Goal: Task Accomplishment & Management: Use online tool/utility

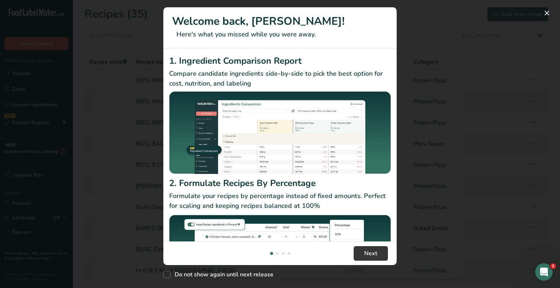
click at [21, 75] on div "New Features" at bounding box center [280, 144] width 560 height 288
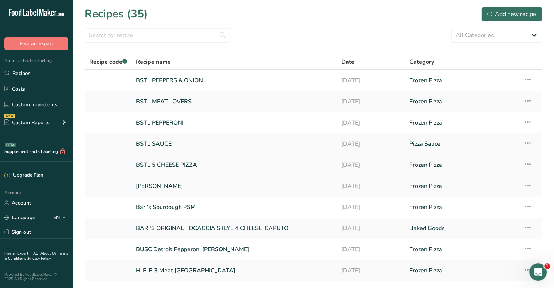
click at [175, 166] on link "BSTL 5 CHEESE PIZZA" at bounding box center [234, 164] width 196 height 15
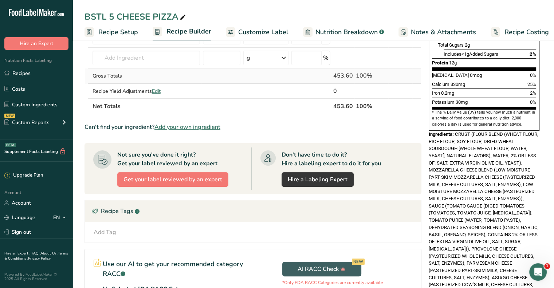
scroll to position [182, 0]
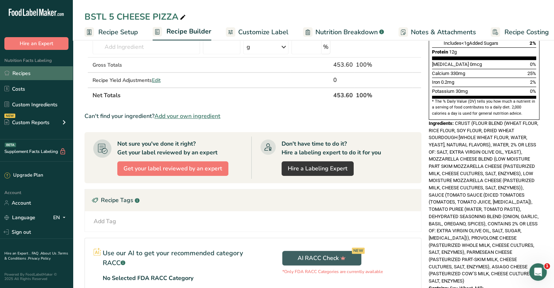
click at [19, 75] on link "Recipes" at bounding box center [36, 73] width 73 height 14
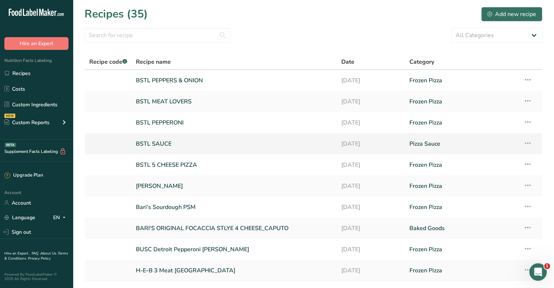
click at [153, 145] on link "BSTL SAUCE" at bounding box center [234, 143] width 196 height 15
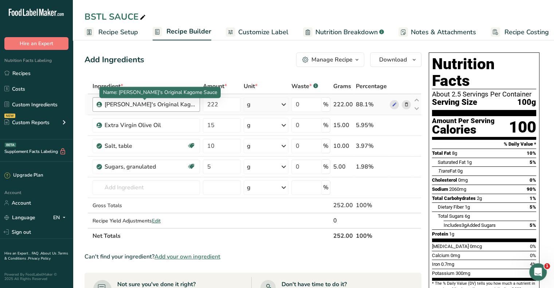
click at [154, 103] on div "Bari's Original Kagome Sauce" at bounding box center [150, 104] width 91 height 9
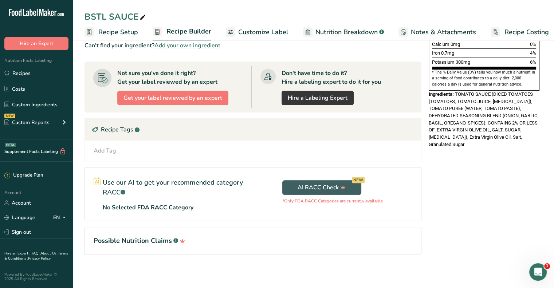
scroll to position [102, 0]
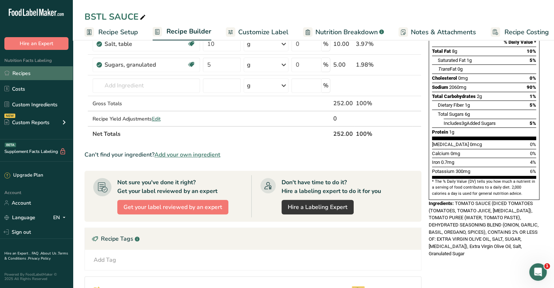
click at [30, 74] on link "Recipes" at bounding box center [36, 73] width 73 height 14
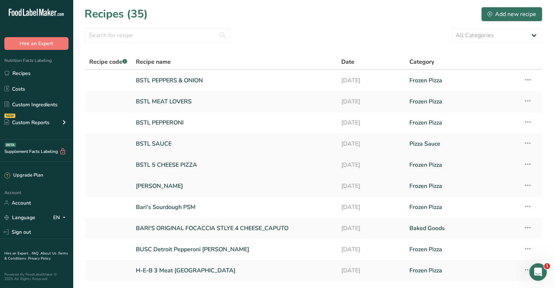
click at [168, 164] on link "BSTL 5 CHEESE PIZZA" at bounding box center [234, 164] width 196 height 15
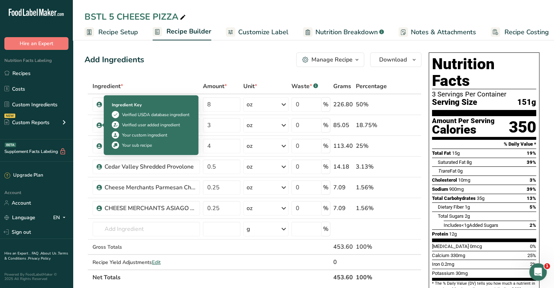
click at [102, 125] on div at bounding box center [103, 125] width 2 height 4
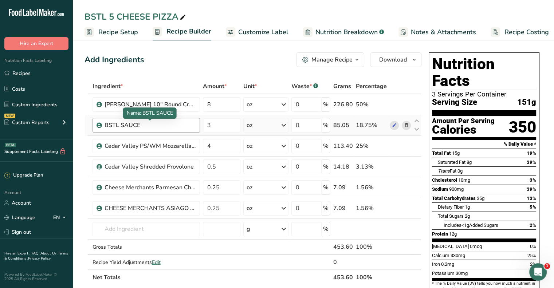
click at [146, 129] on div "BSTL SAUCE" at bounding box center [150, 125] width 91 height 9
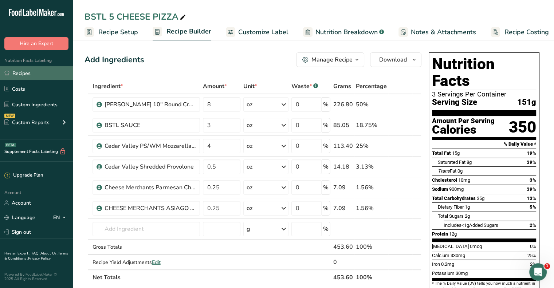
click at [34, 77] on link "Recipes" at bounding box center [36, 73] width 73 height 14
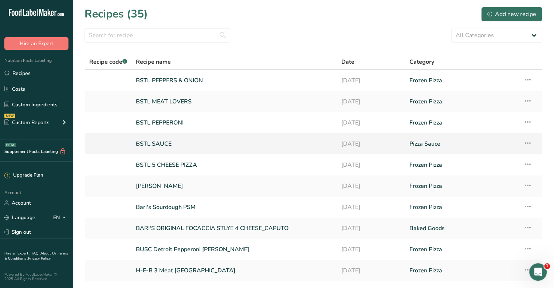
click at [151, 143] on link "BSTL SAUCE" at bounding box center [234, 143] width 196 height 15
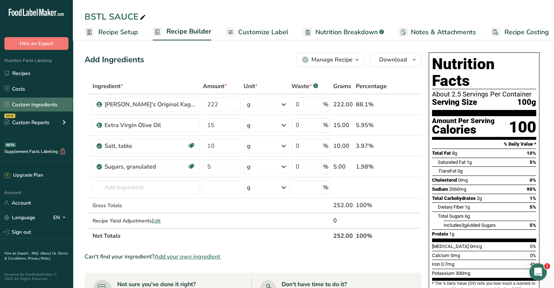
click at [30, 105] on link "Custom Ingredients" at bounding box center [36, 105] width 73 height 14
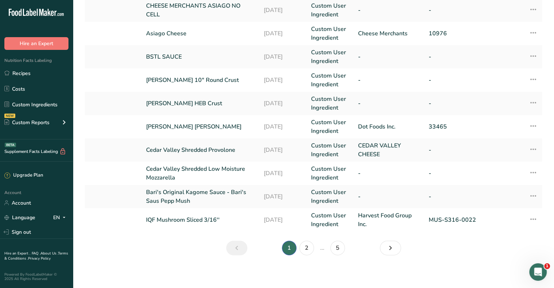
scroll to position [185, 0]
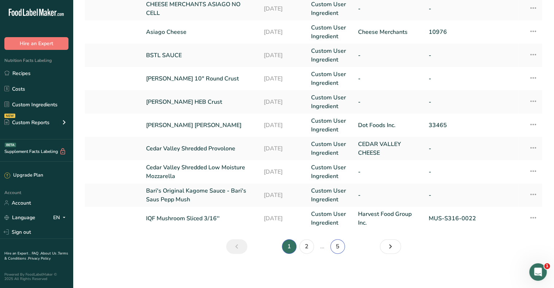
click at [341, 247] on link "5" at bounding box center [338, 246] width 15 height 15
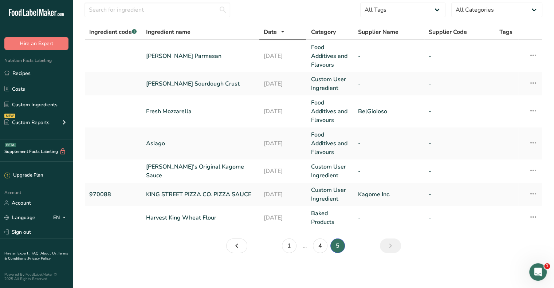
scroll to position [25, 0]
click at [199, 172] on link "Bari's Original Kagome Sauce" at bounding box center [200, 171] width 109 height 17
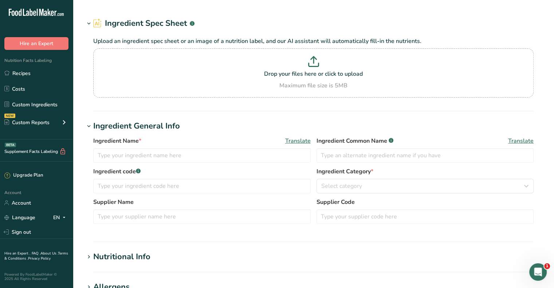
type input "Bari's Original Kagome Sauce"
type input "TOMATO SAUCE"
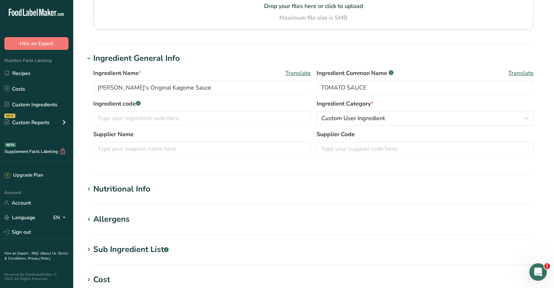
scroll to position [109, 0]
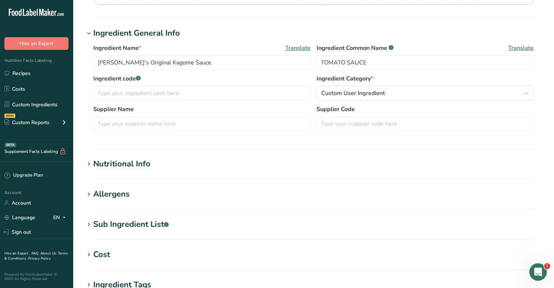
click at [127, 163] on div "Nutritional Info" at bounding box center [121, 164] width 57 height 12
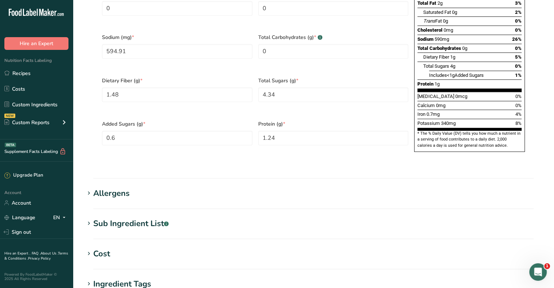
scroll to position [474, 0]
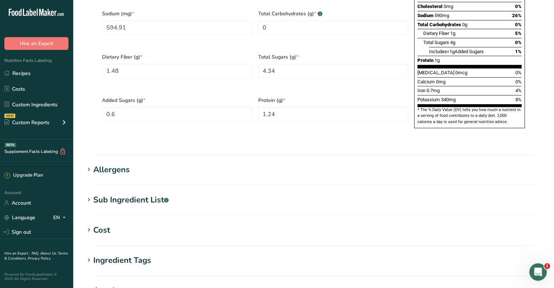
click at [131, 194] on div "Sub Ingredient List .a-a{fill:#347362;}.b-a{fill:#fff;}" at bounding box center [130, 200] width 75 height 12
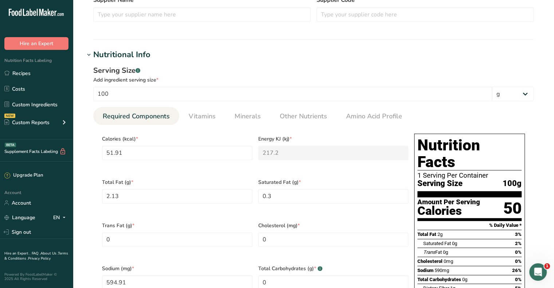
scroll to position [0, 0]
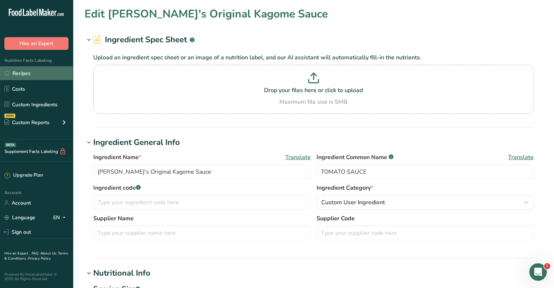
click at [39, 69] on link "Recipes" at bounding box center [36, 73] width 73 height 14
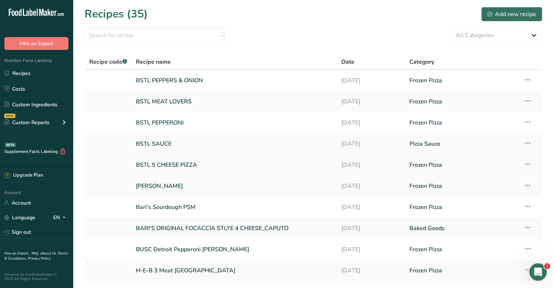
click at [165, 165] on link "BSTL 5 CHEESE PIZZA" at bounding box center [234, 164] width 196 height 15
click at [160, 122] on link "BSTL PEPPERONI" at bounding box center [234, 122] width 196 height 15
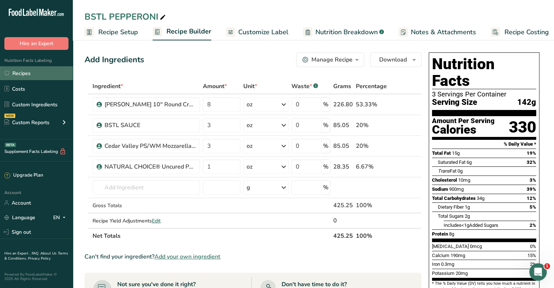
click at [33, 75] on link "Recipes" at bounding box center [36, 73] width 73 height 14
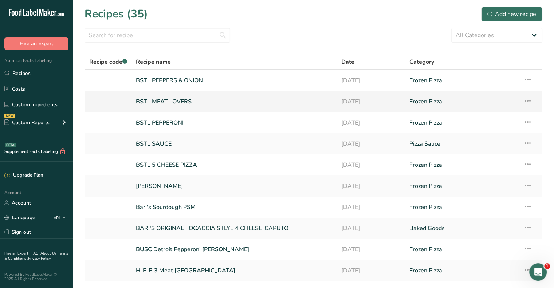
click at [171, 101] on link "BSTL MEAT LOVERS" at bounding box center [234, 101] width 196 height 15
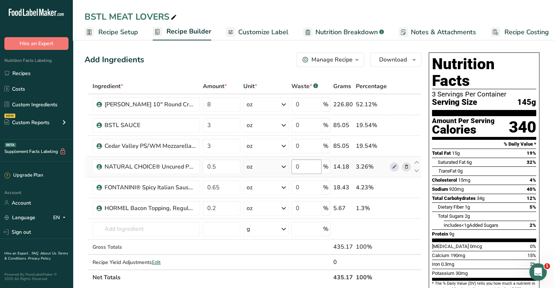
scroll to position [73, 0]
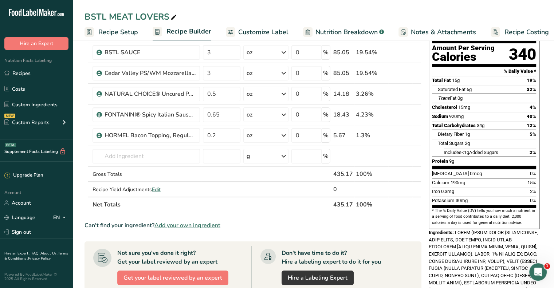
drag, startPoint x: 29, startPoint y: 77, endPoint x: 208, endPoint y: 266, distance: 259.9
click at [29, 77] on link "Recipes" at bounding box center [36, 73] width 73 height 14
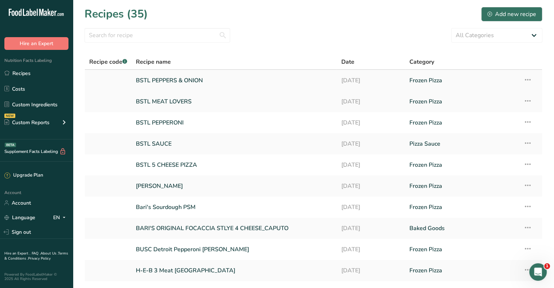
click at [181, 82] on link "BSTL PEPPERS & ONION" at bounding box center [234, 80] width 196 height 15
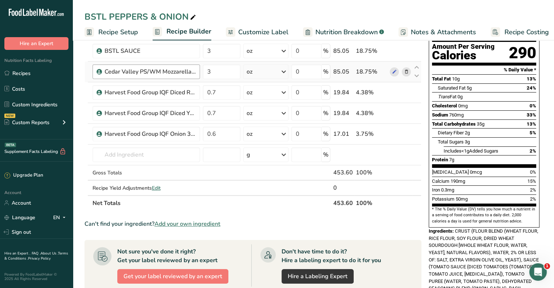
scroll to position [36, 0]
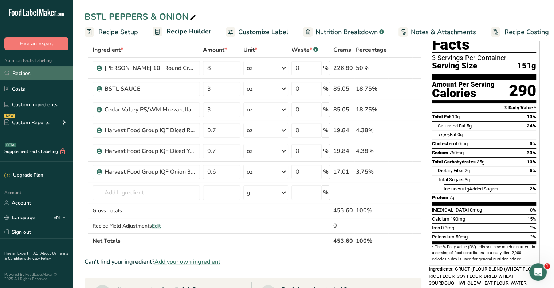
click at [37, 76] on link "Recipes" at bounding box center [36, 73] width 73 height 14
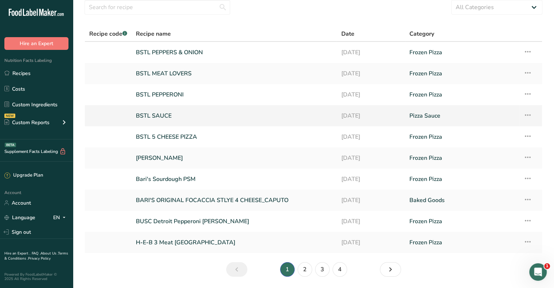
scroll to position [36, 0]
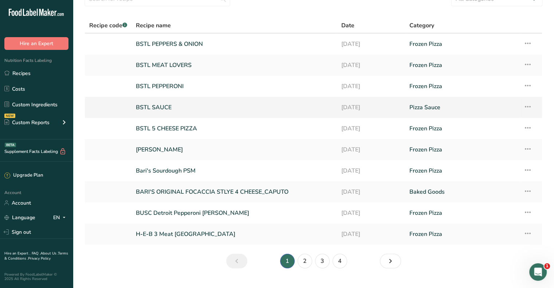
click at [157, 105] on link "BSTL SAUCE" at bounding box center [234, 107] width 196 height 15
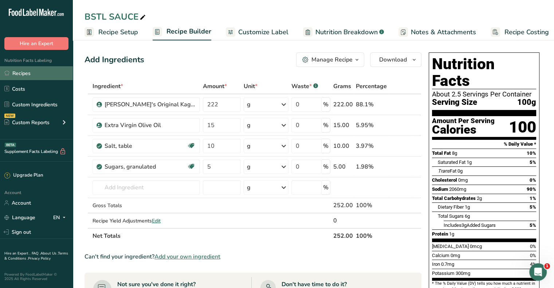
click at [27, 76] on link "Recipes" at bounding box center [36, 73] width 73 height 14
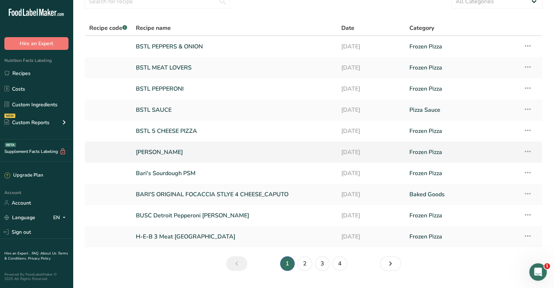
scroll to position [51, 0]
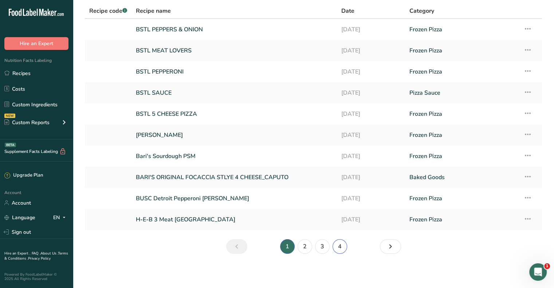
click at [338, 248] on link "4" at bounding box center [340, 246] width 15 height 15
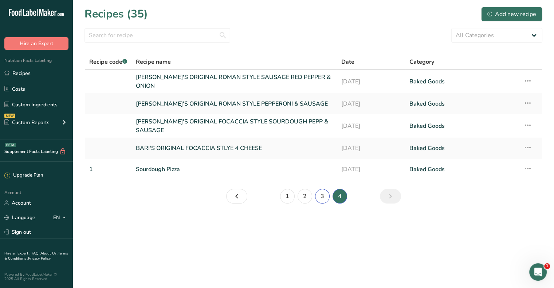
click at [321, 191] on link "3" at bounding box center [322, 196] width 15 height 15
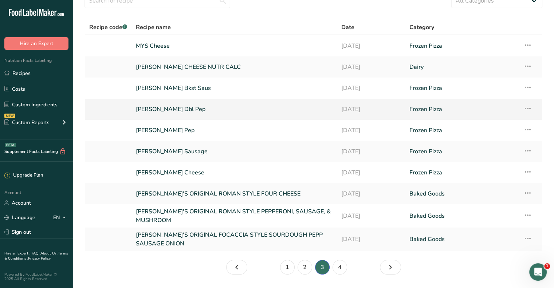
scroll to position [55, 0]
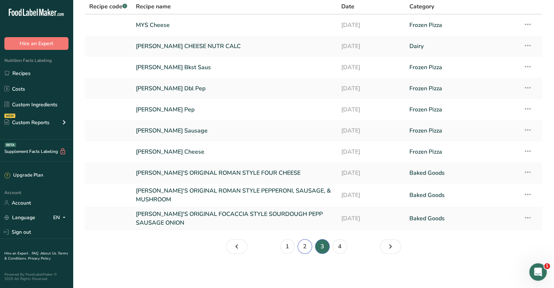
click at [303, 249] on link "2" at bounding box center [305, 246] width 15 height 15
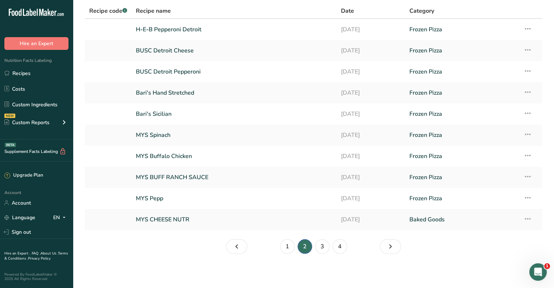
scroll to position [15, 0]
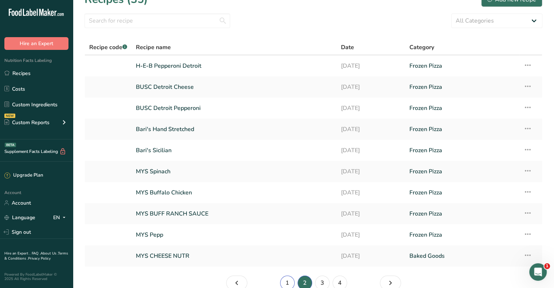
click at [286, 284] on link "1" at bounding box center [287, 283] width 15 height 15
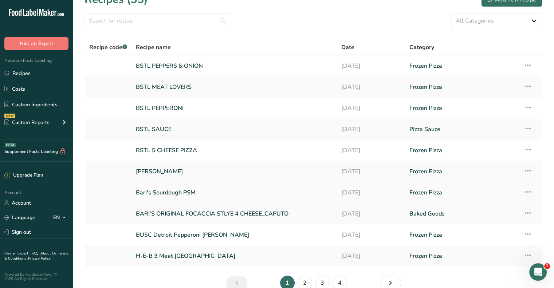
click at [160, 191] on link "Bari's Sourdough PSM" at bounding box center [234, 192] width 196 height 15
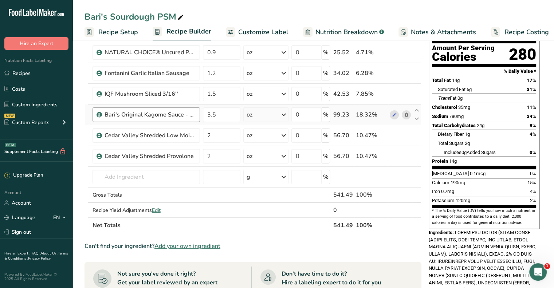
scroll to position [109, 0]
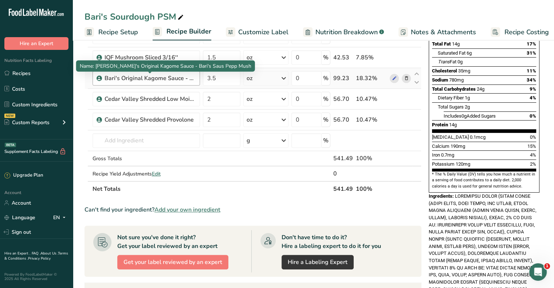
click at [167, 78] on div "Bari's Original Kagome Sauce - Bari's Saus Pepp Mush" at bounding box center [150, 78] width 91 height 9
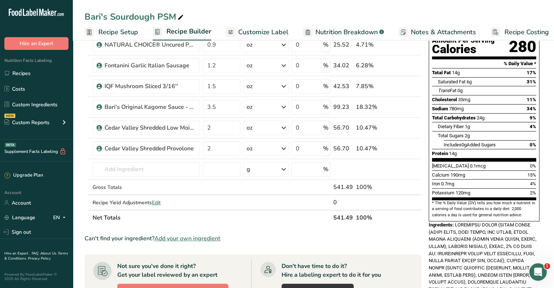
scroll to position [73, 0]
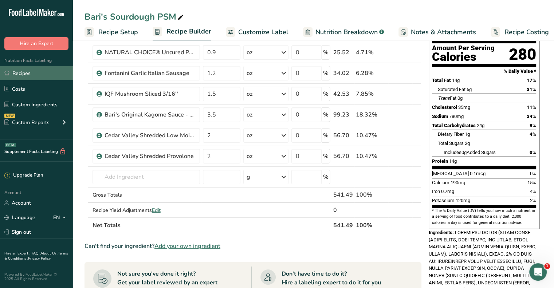
click at [25, 75] on link "Recipes" at bounding box center [36, 73] width 73 height 14
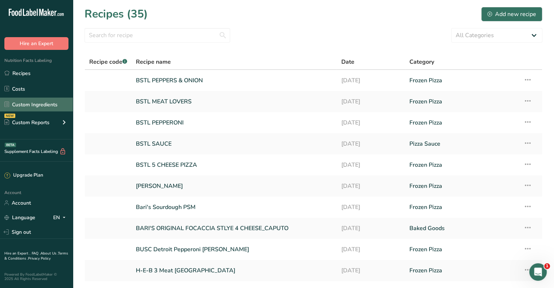
click at [36, 104] on link "Custom Ingredients" at bounding box center [36, 105] width 73 height 14
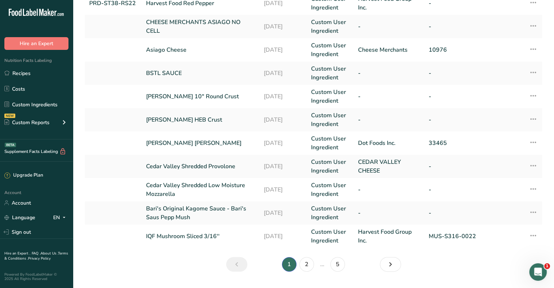
scroll to position [185, 0]
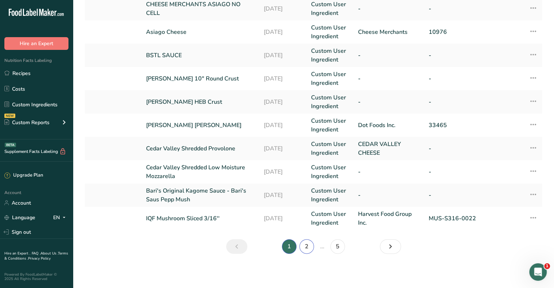
click at [306, 244] on link "2" at bounding box center [307, 246] width 15 height 15
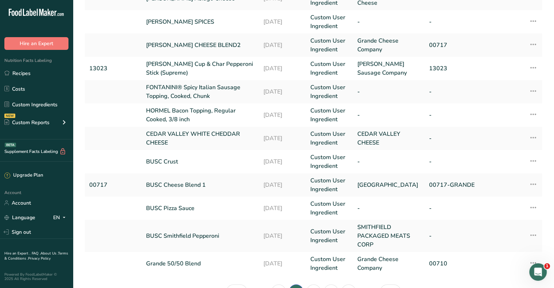
scroll to position [194, 0]
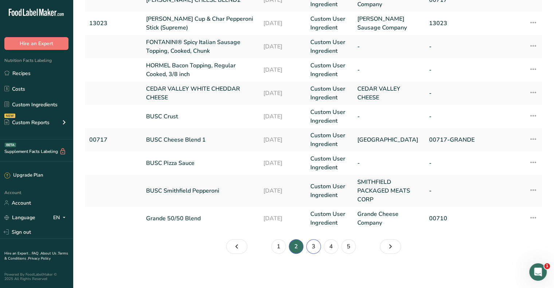
click at [315, 246] on link "3" at bounding box center [313, 246] width 15 height 15
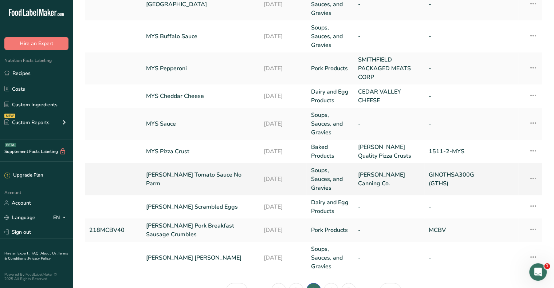
scroll to position [147, 0]
